Goal: Task Accomplishment & Management: Use online tool/utility

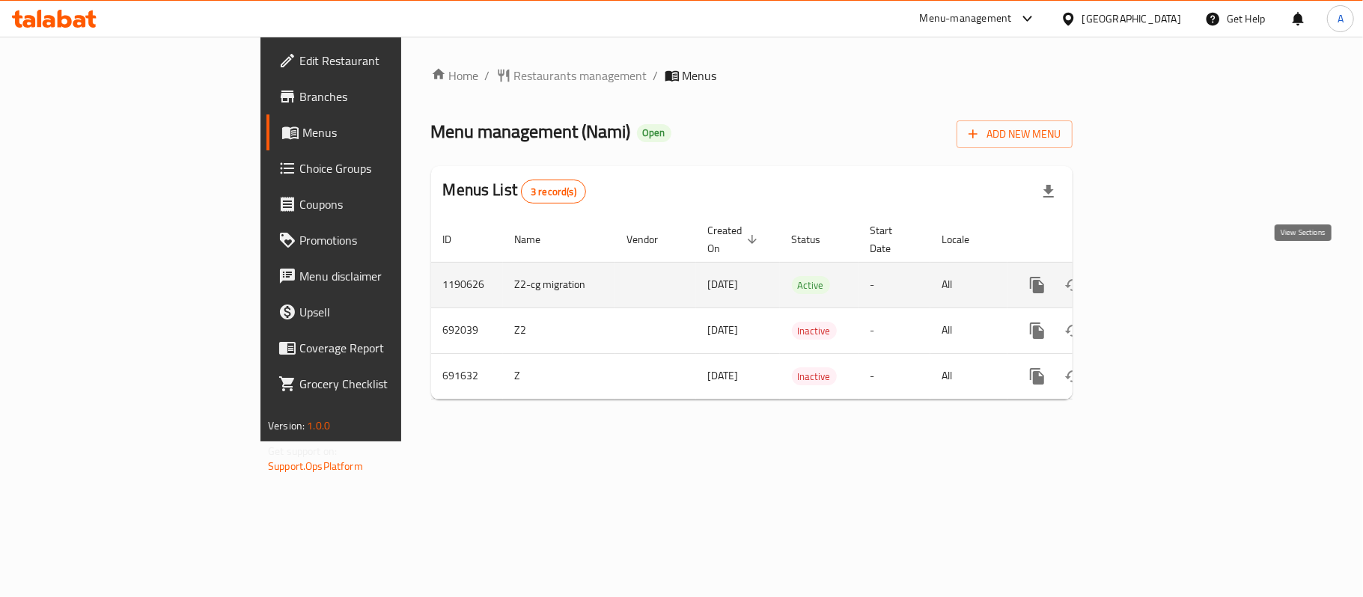
click at [1154, 276] on icon "enhanced table" at bounding box center [1145, 285] width 18 height 18
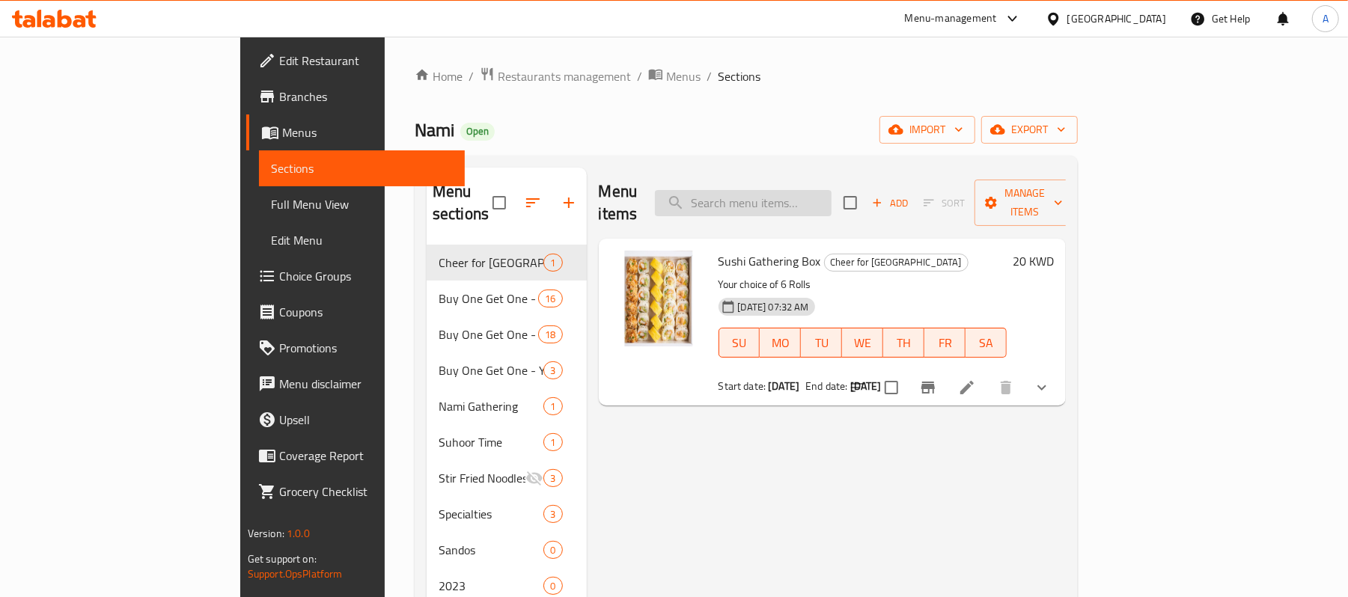
click at [832, 199] on input "search" at bounding box center [743, 203] width 177 height 26
paste input "Special [PERSON_NAME]"
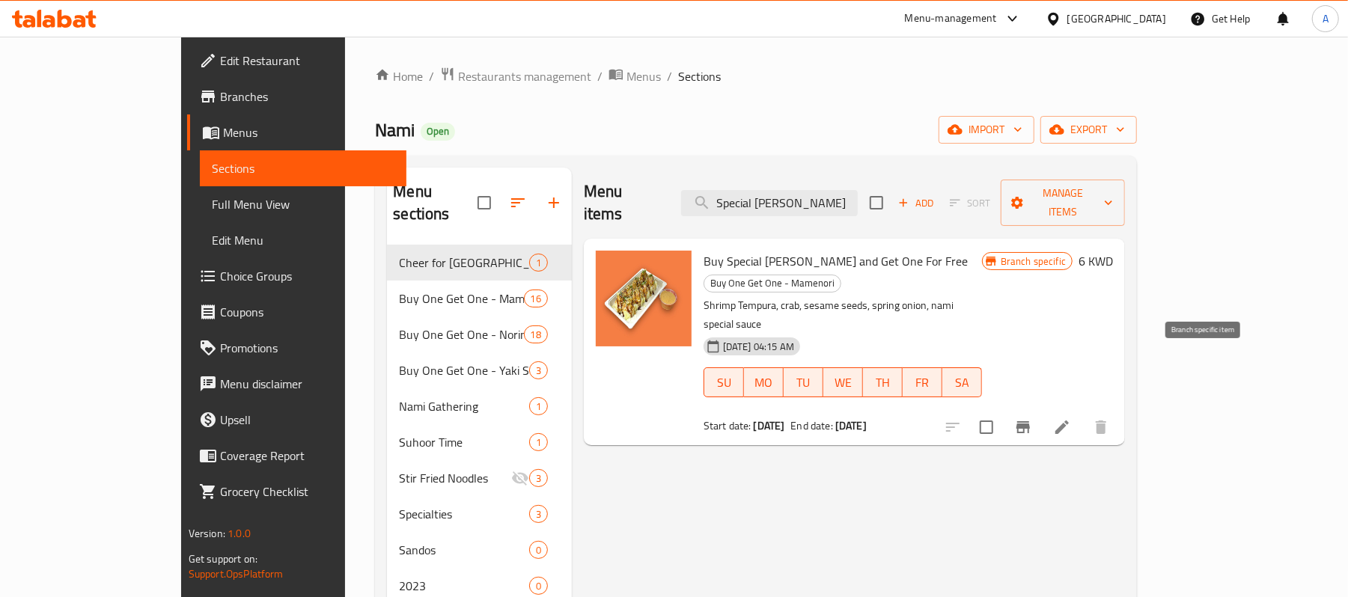
click at [1041, 409] on button "Branch-specific-item" at bounding box center [1023, 427] width 36 height 36
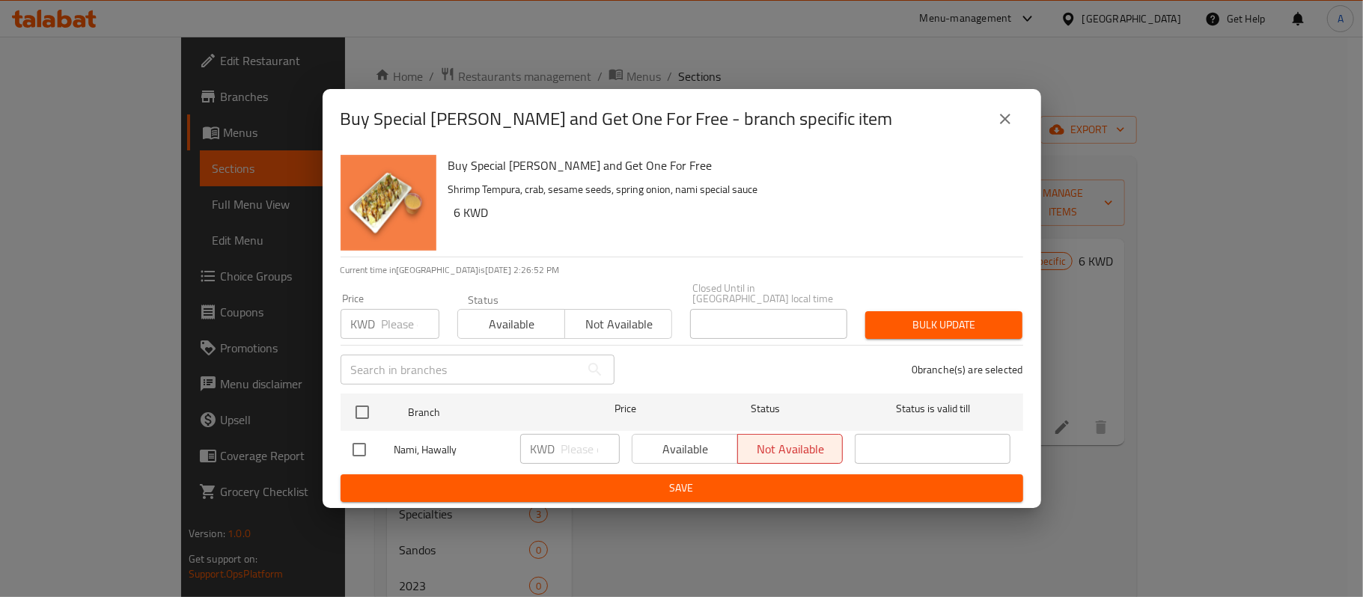
click at [1006, 128] on icon "close" at bounding box center [1005, 119] width 18 height 18
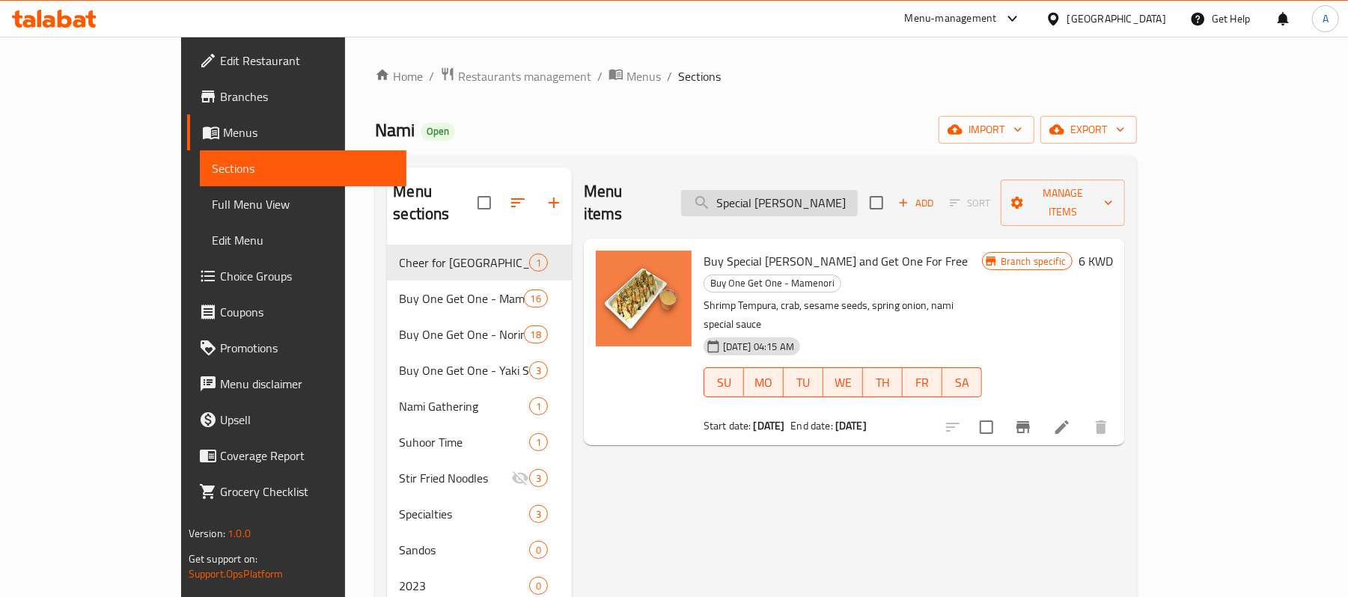
click at [795, 199] on input "Special [PERSON_NAME]" at bounding box center [769, 203] width 177 height 26
paste input "Crispy [PERSON_NAME]"
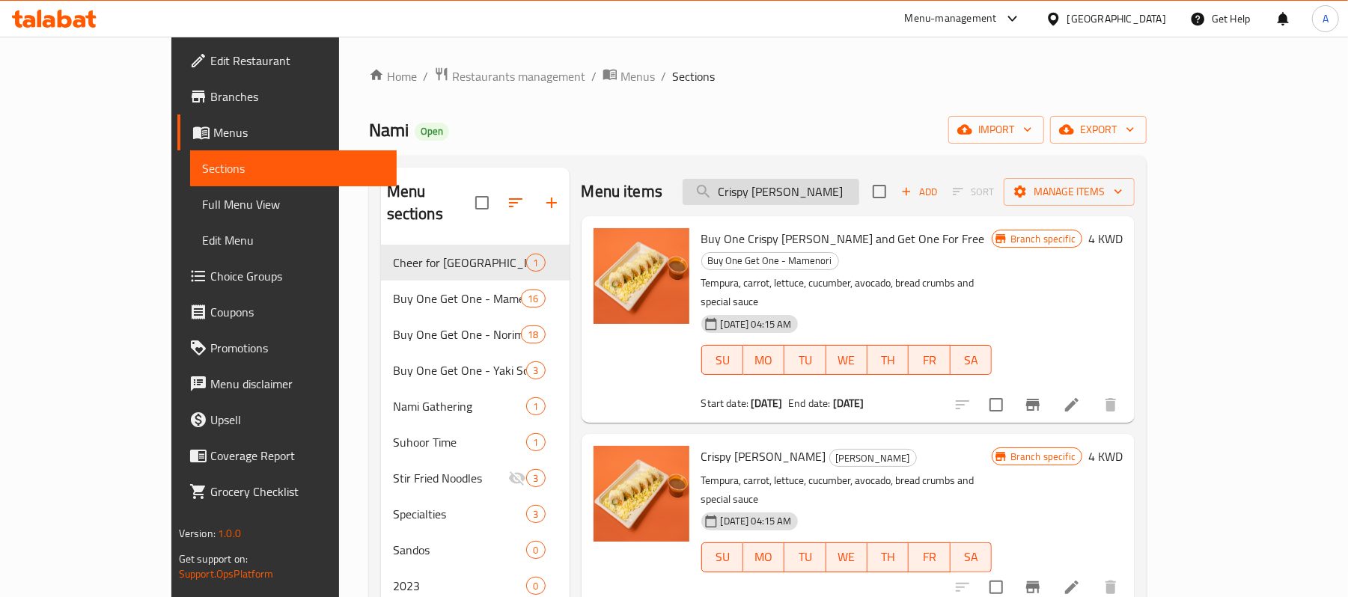
click at [853, 204] on input "Crispy [PERSON_NAME]" at bounding box center [771, 192] width 177 height 26
click at [855, 195] on input "Crispy [PERSON_NAME]" at bounding box center [771, 192] width 177 height 26
paste input "Dynamite Shrimps"
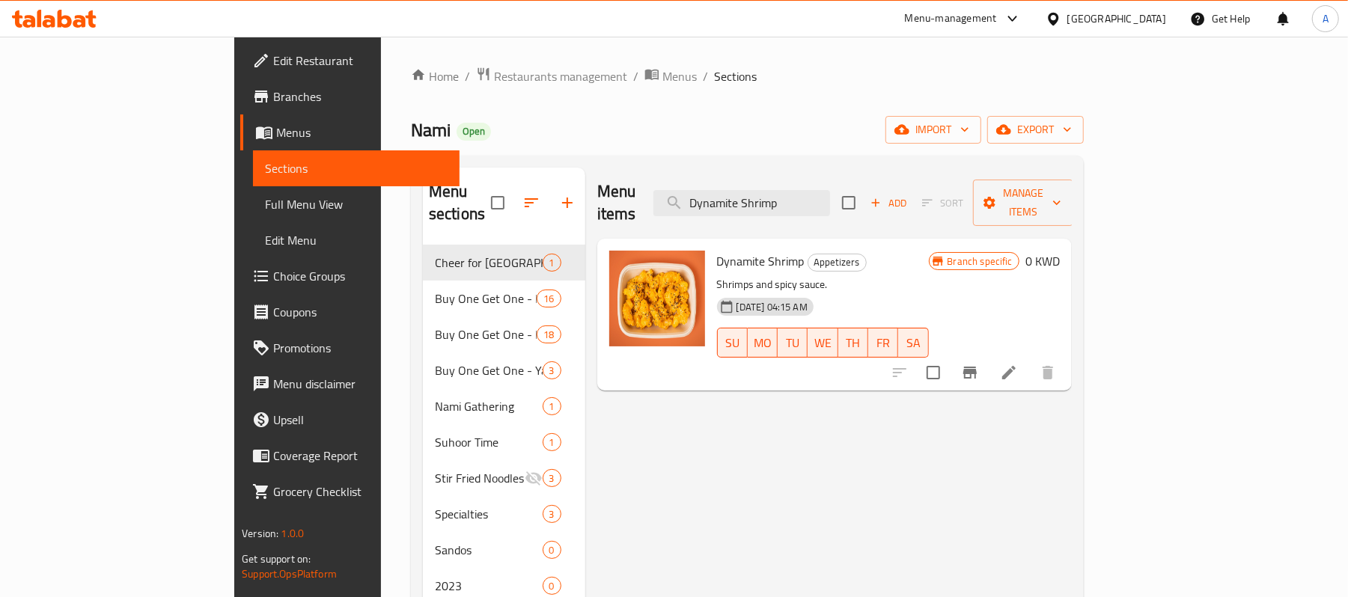
type input "Dynamite Shrimp"
click at [988, 355] on button "Branch-specific-item" at bounding box center [970, 373] width 36 height 36
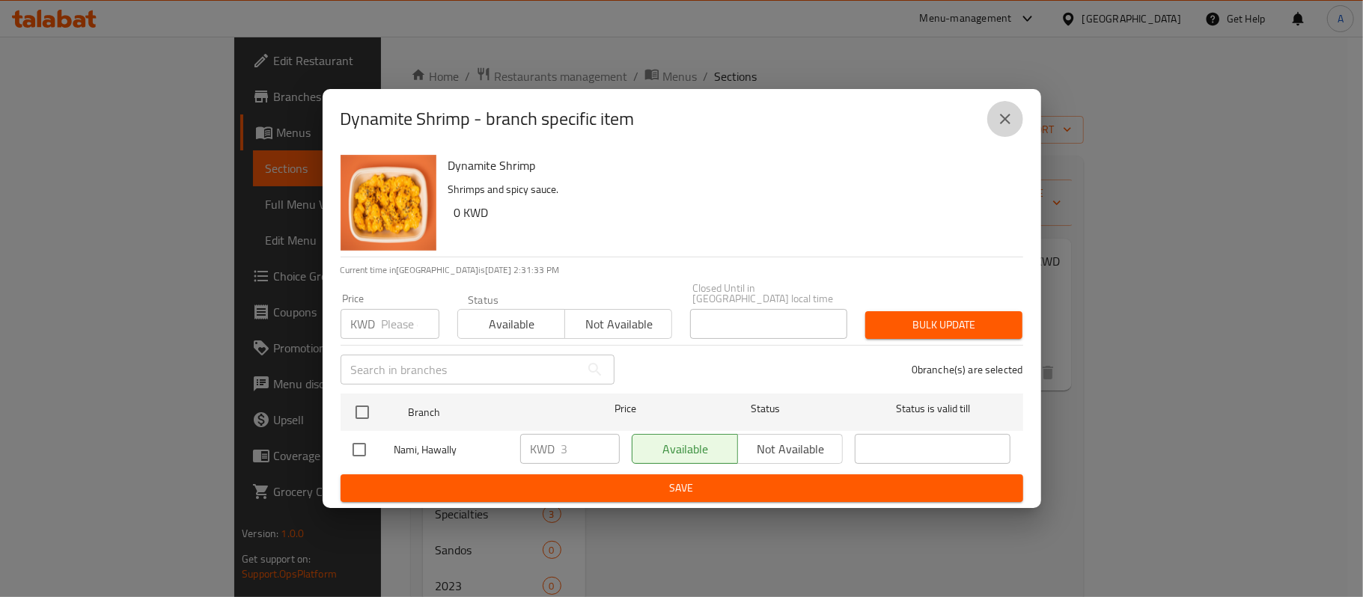
click at [1016, 127] on button "close" at bounding box center [1005, 119] width 36 height 36
